Goal: Information Seeking & Learning: Check status

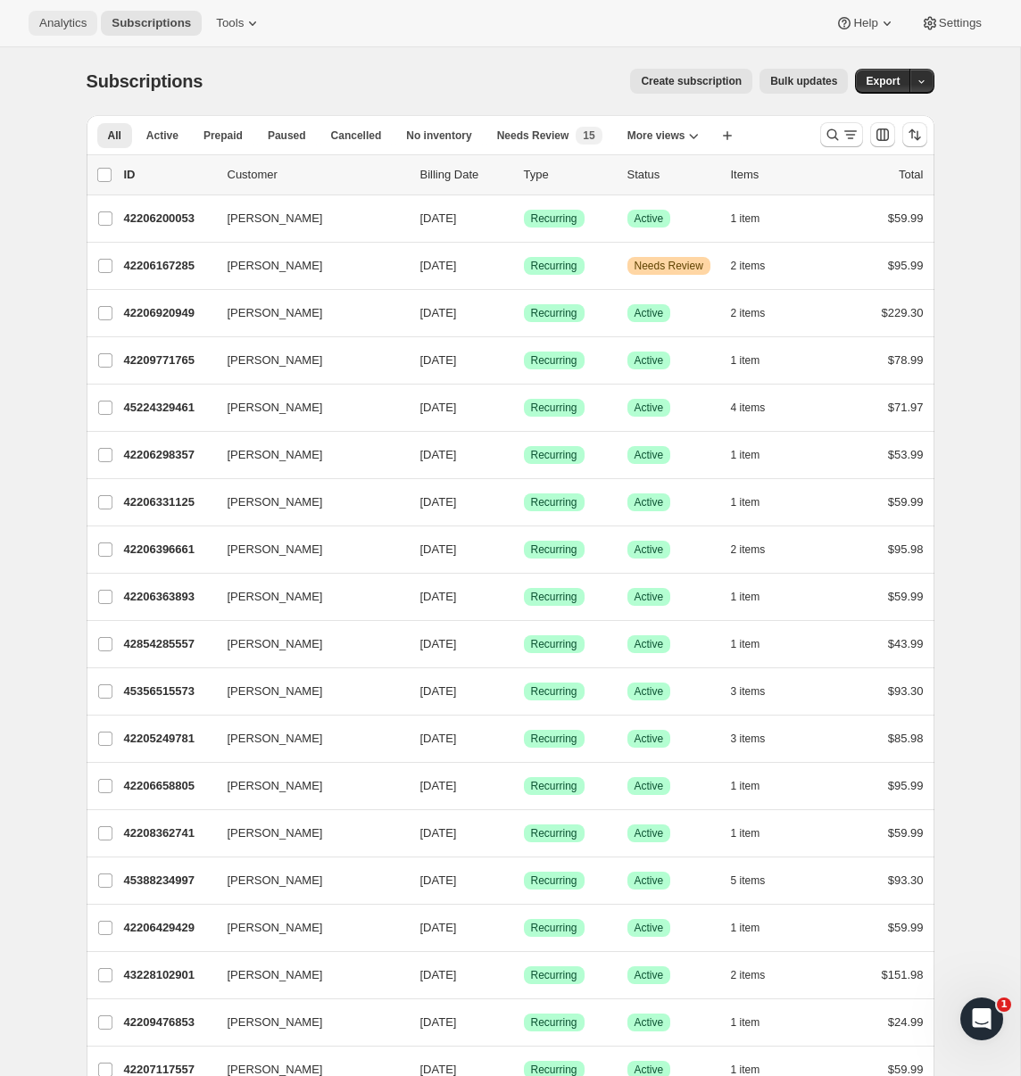
click at [71, 28] on span "Analytics" at bounding box center [62, 23] width 47 height 14
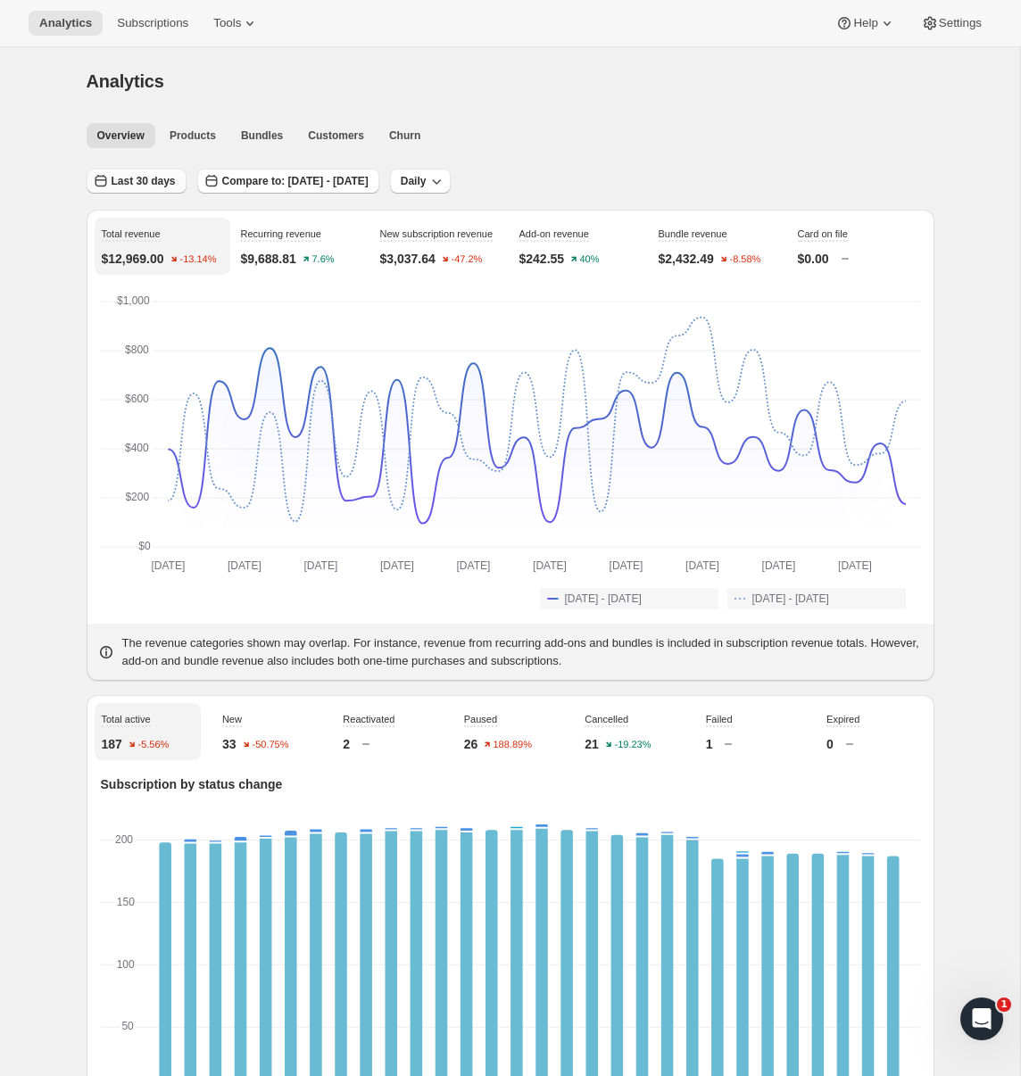
click at [144, 181] on span "Last 30 days" at bounding box center [144, 181] width 64 height 14
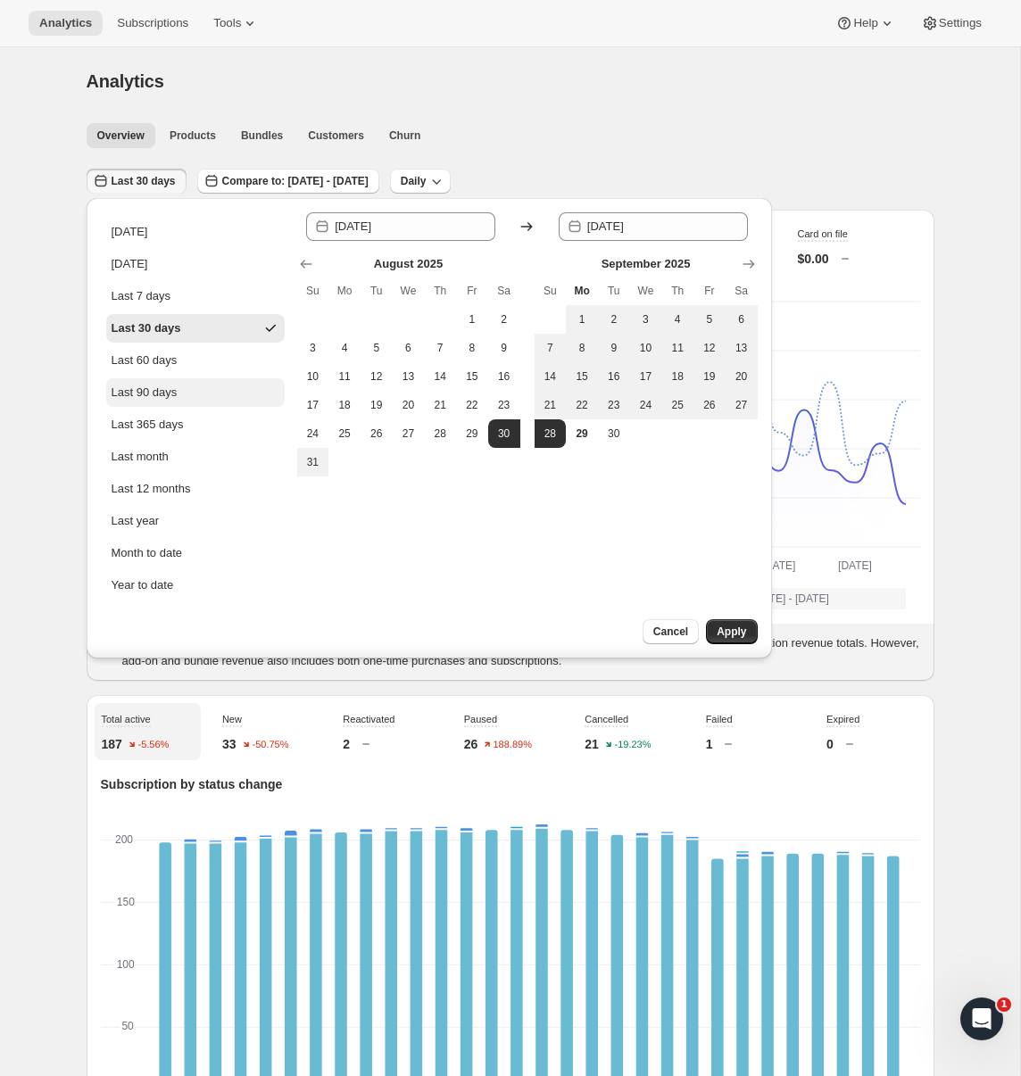
click at [157, 400] on div "Last 90 days" at bounding box center [145, 393] width 66 height 18
type input "[DATE]"
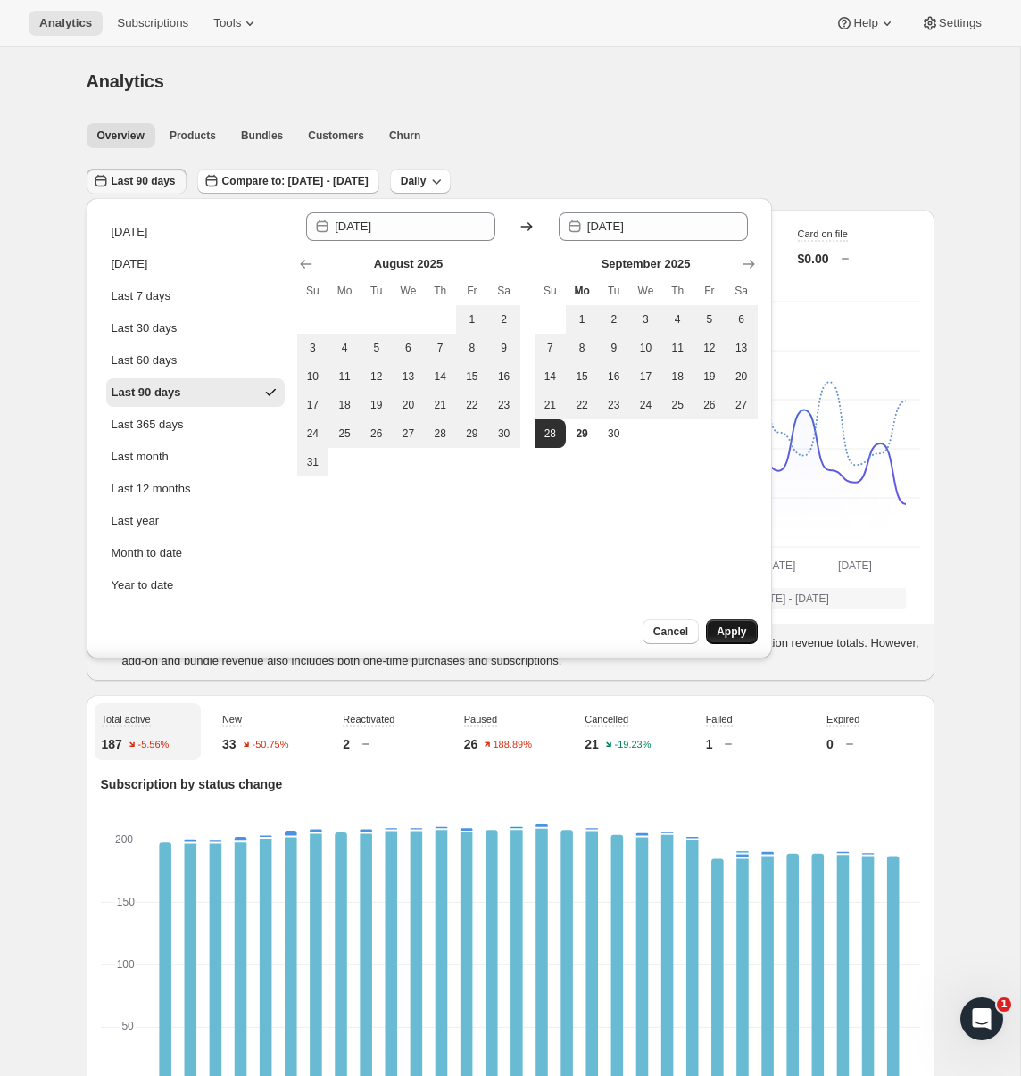
click at [724, 629] on span "Apply" at bounding box center [730, 632] width 29 height 14
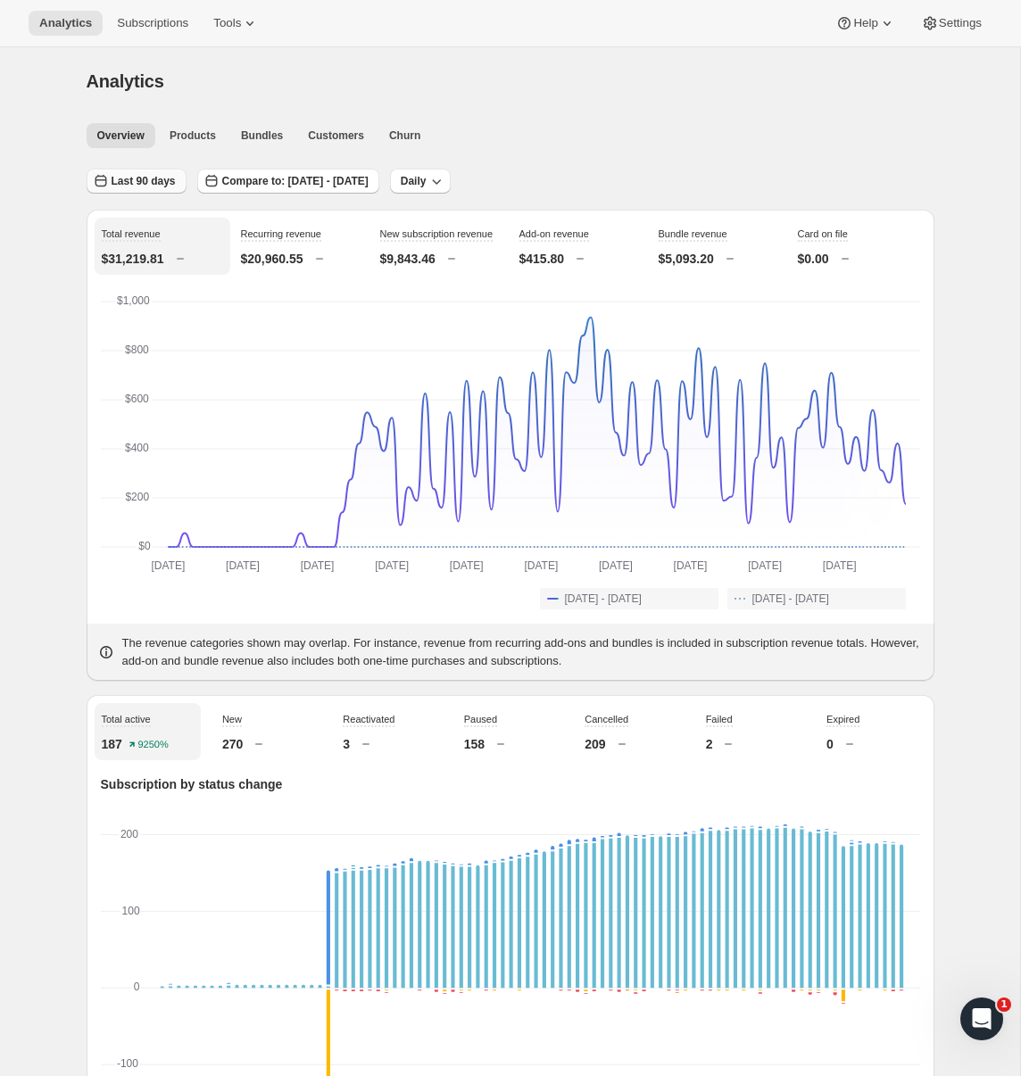
click at [127, 189] on button "Last 90 days" at bounding box center [137, 181] width 100 height 25
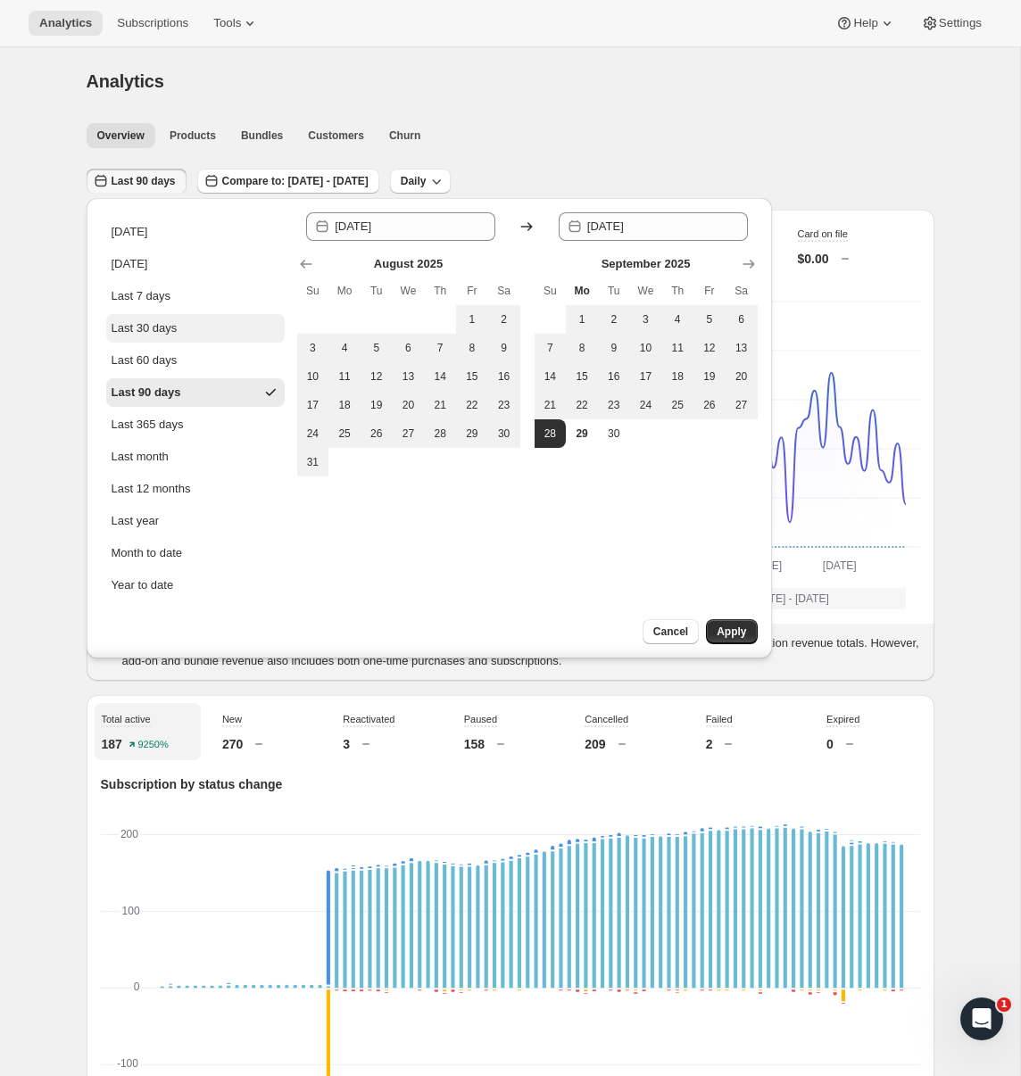
click at [140, 335] on div "Last 30 days" at bounding box center [145, 328] width 66 height 18
type input "[DATE]"
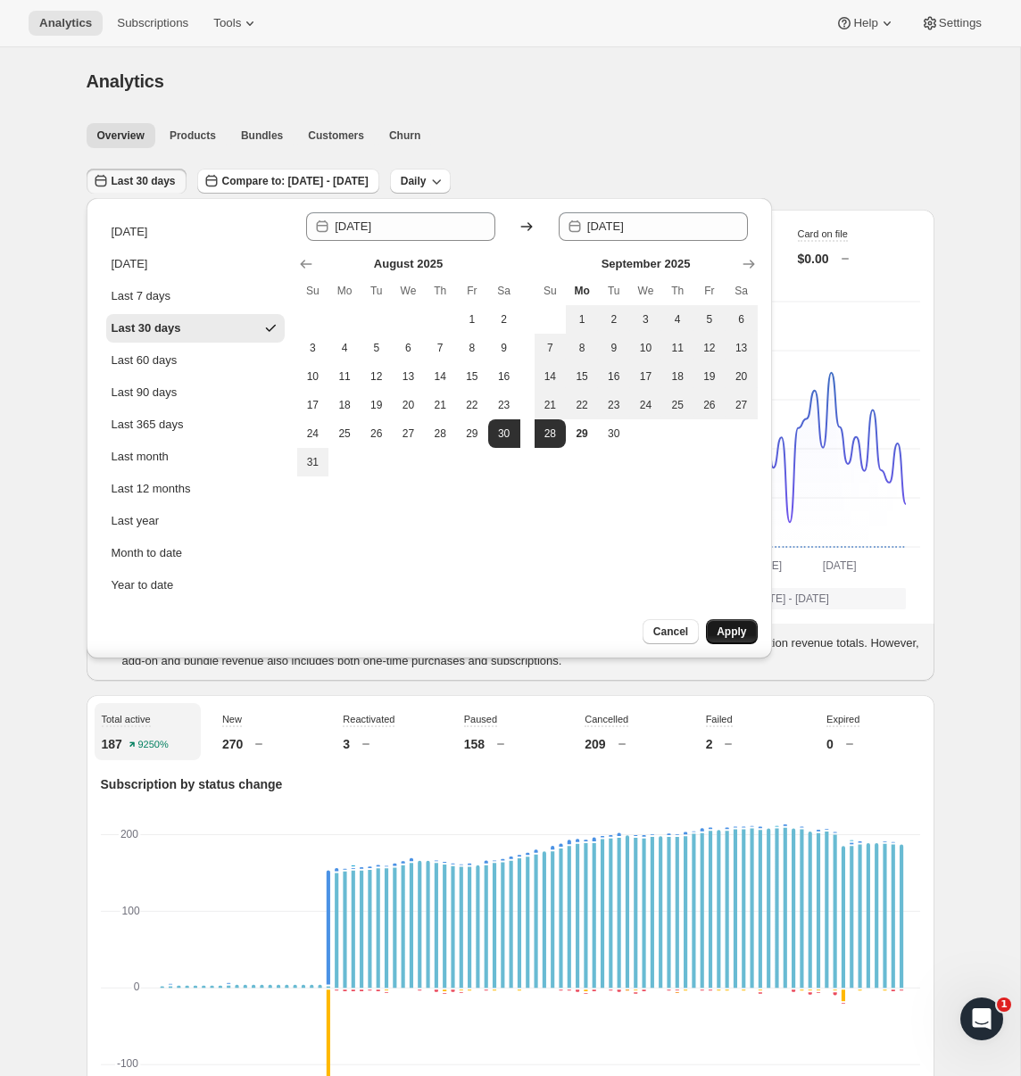
click at [731, 638] on button "Apply" at bounding box center [731, 631] width 51 height 25
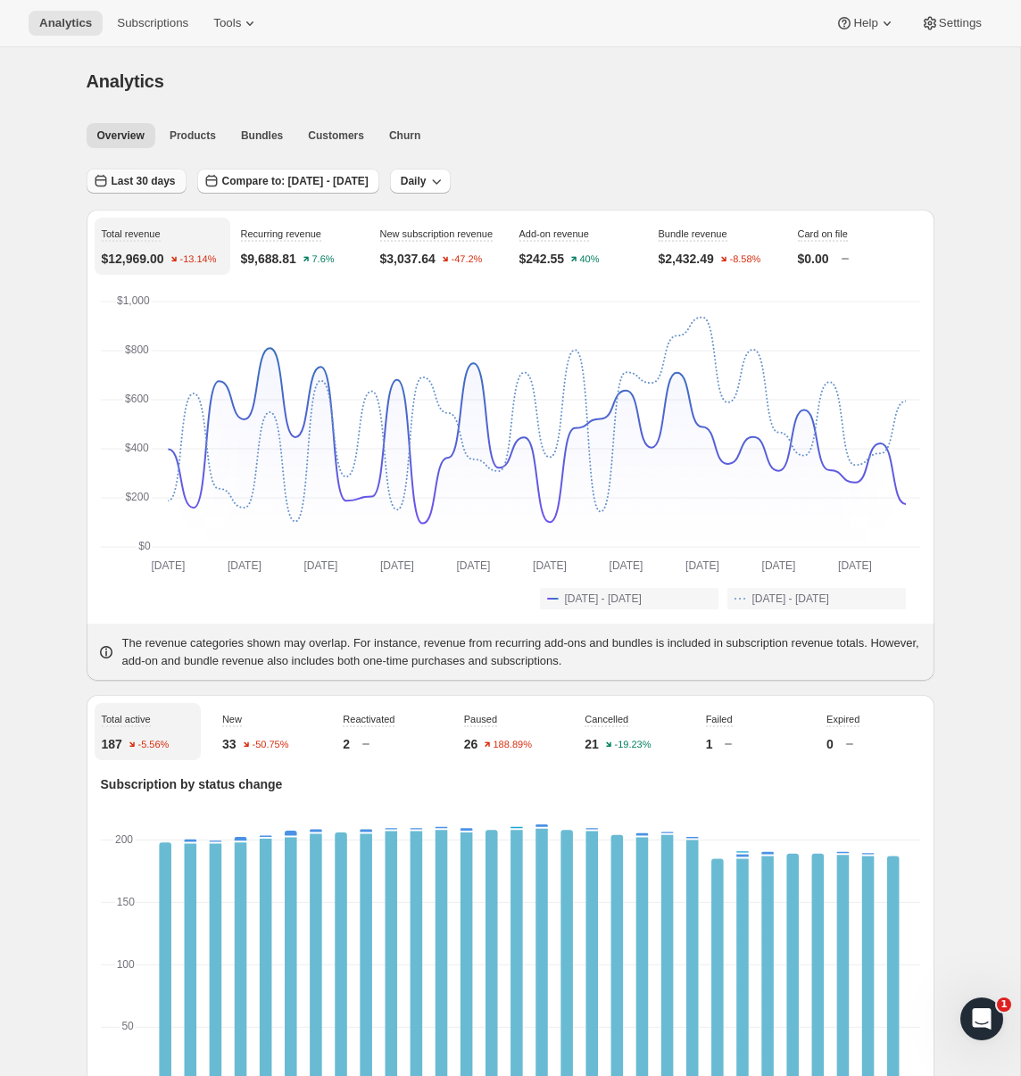
click at [131, 185] on span "Last 30 days" at bounding box center [144, 181] width 64 height 14
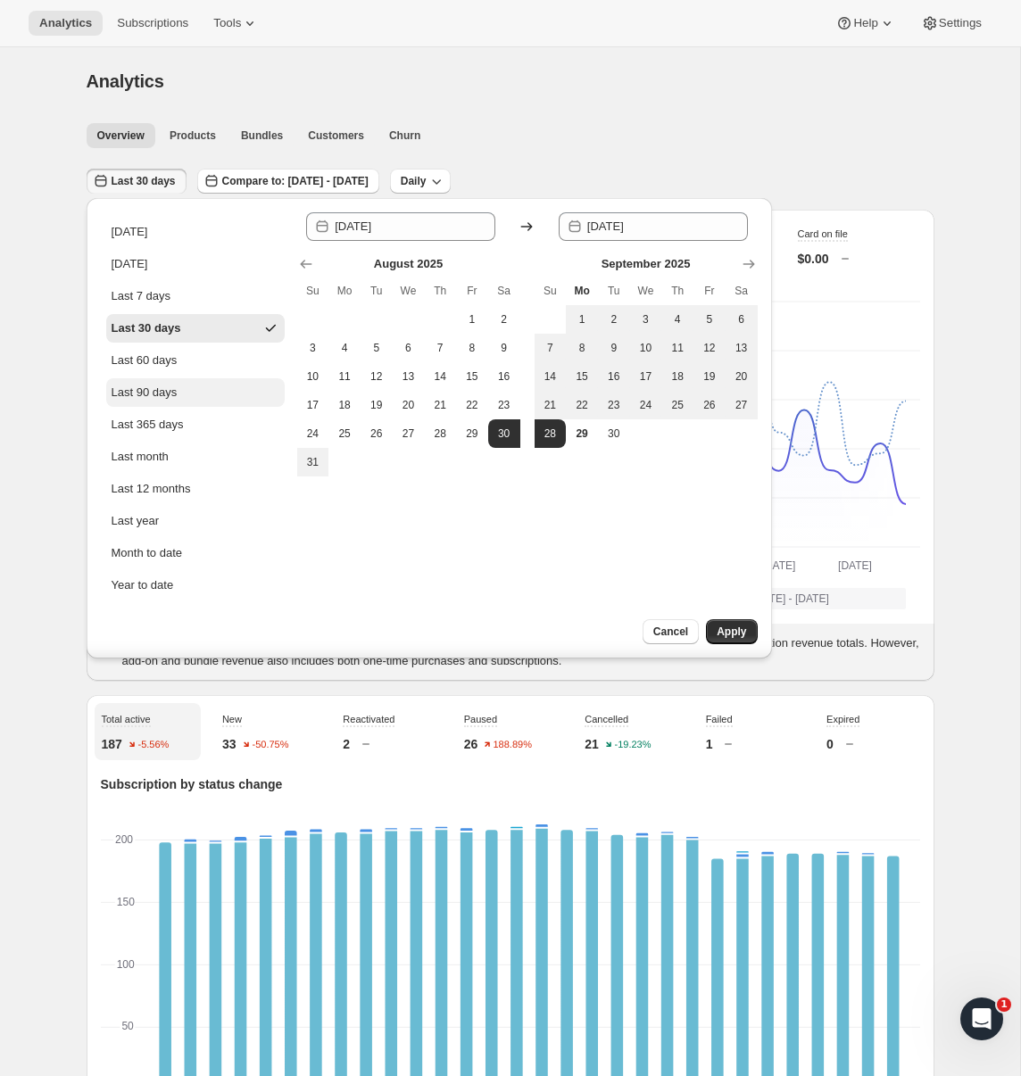
click at [196, 391] on button "Last 90 days" at bounding box center [195, 392] width 178 height 29
type input "[DATE]"
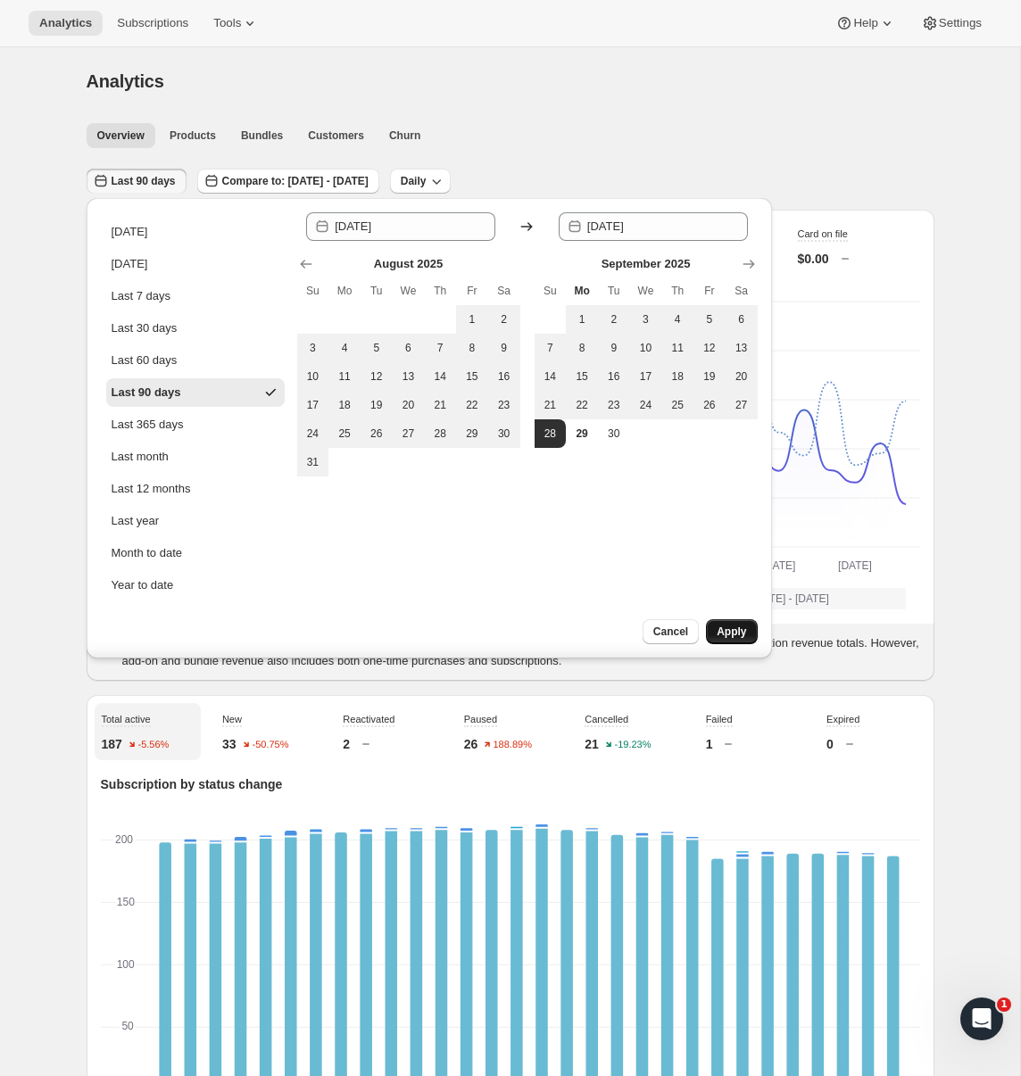
click at [724, 633] on span "Apply" at bounding box center [730, 632] width 29 height 14
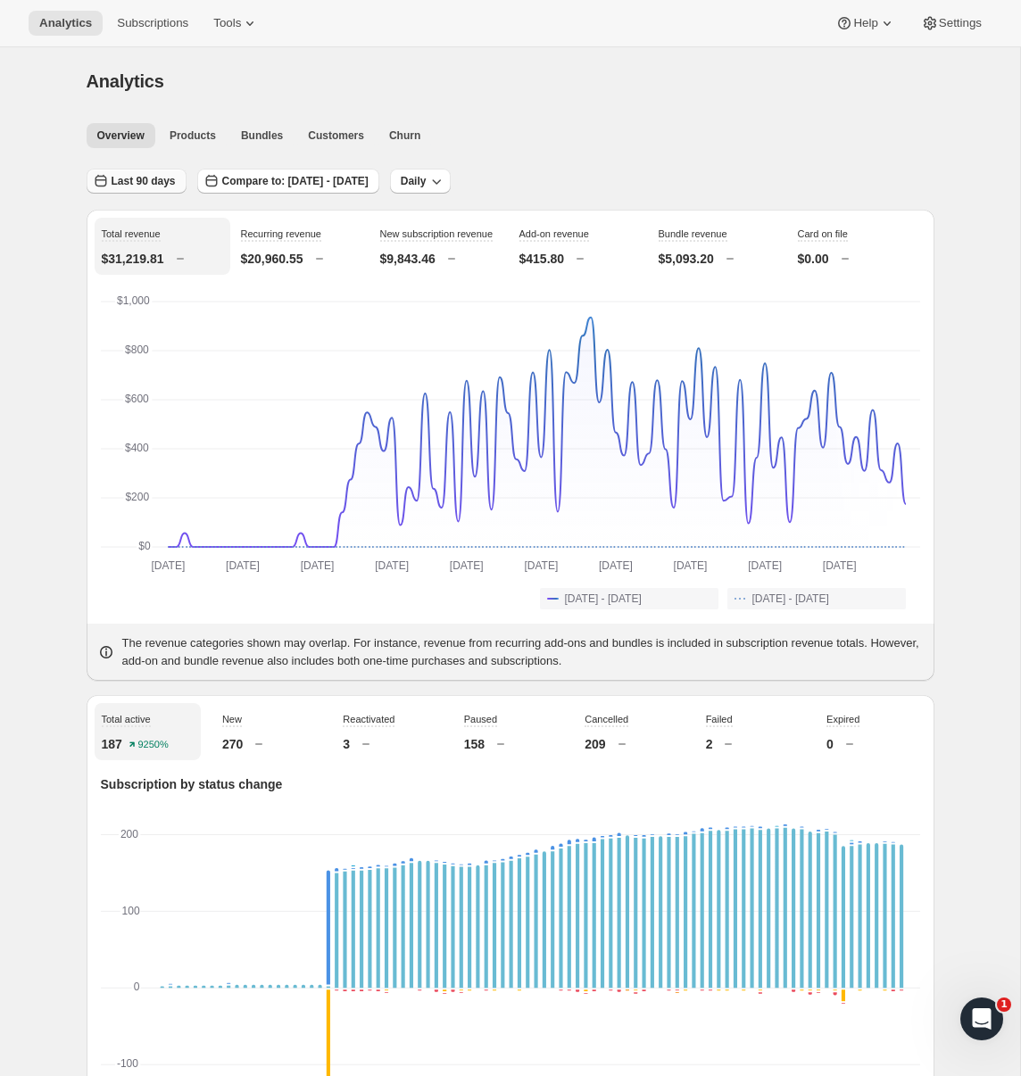
click at [139, 183] on span "Last 90 days" at bounding box center [144, 181] width 64 height 14
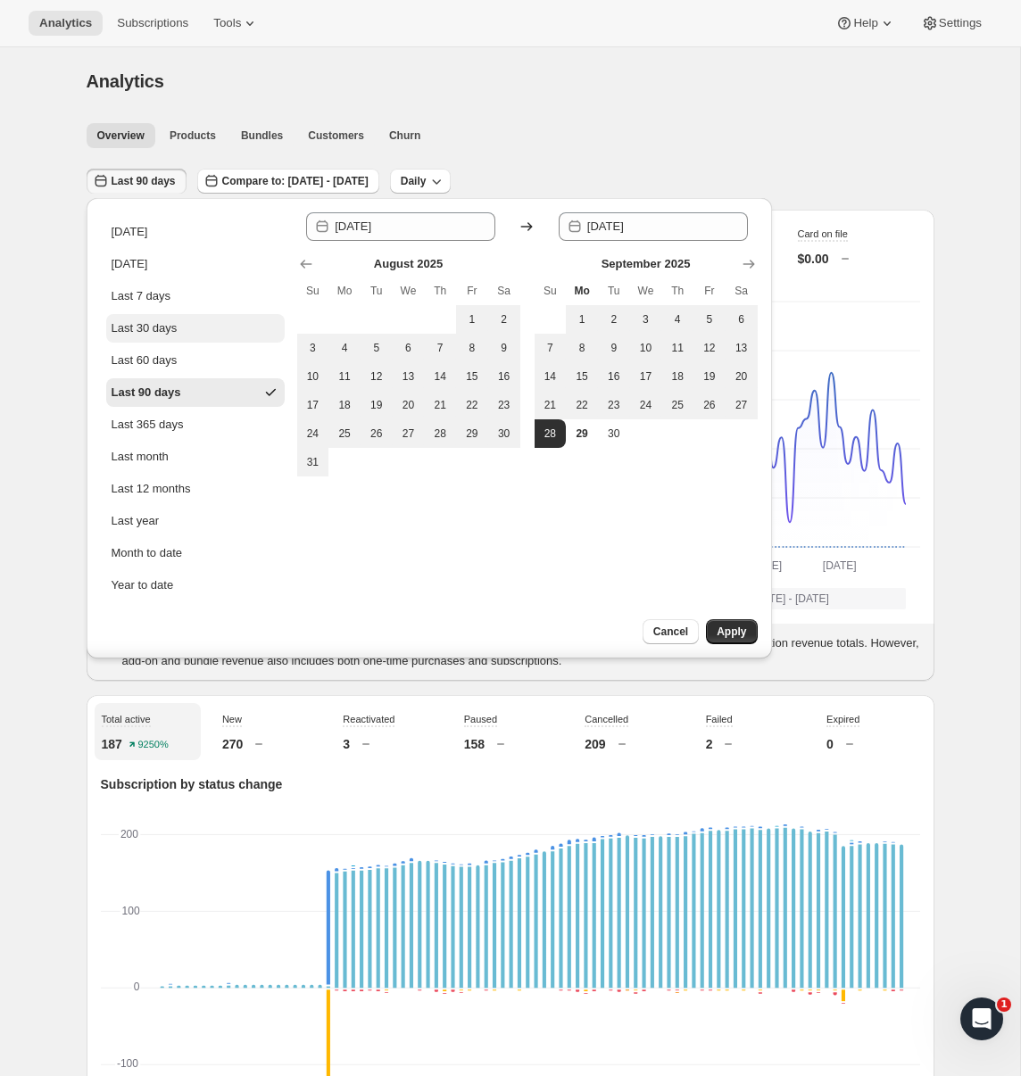
click at [132, 326] on div "Last 30 days" at bounding box center [145, 328] width 66 height 18
type input "[DATE]"
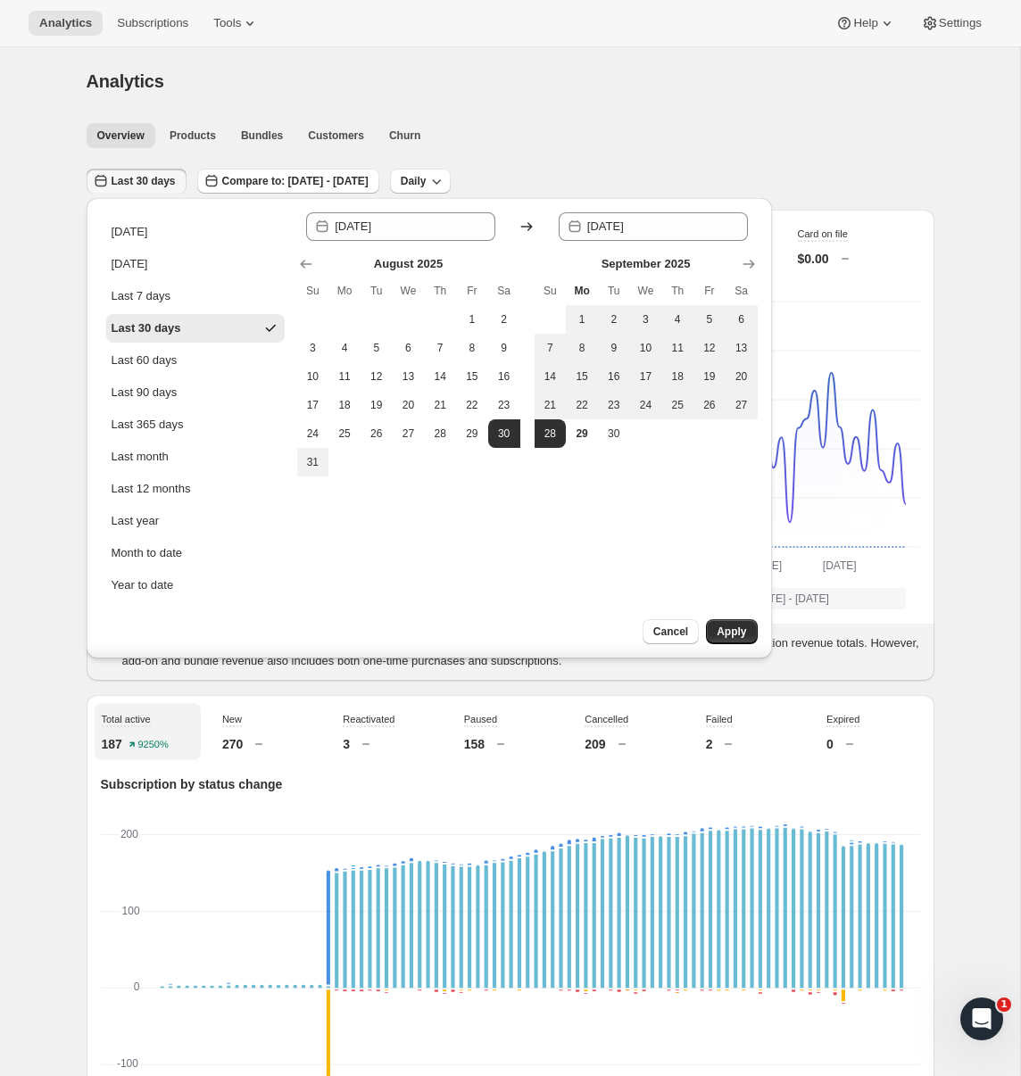
click at [743, 624] on button "Apply" at bounding box center [731, 631] width 51 height 25
